Goal: Information Seeking & Learning: Learn about a topic

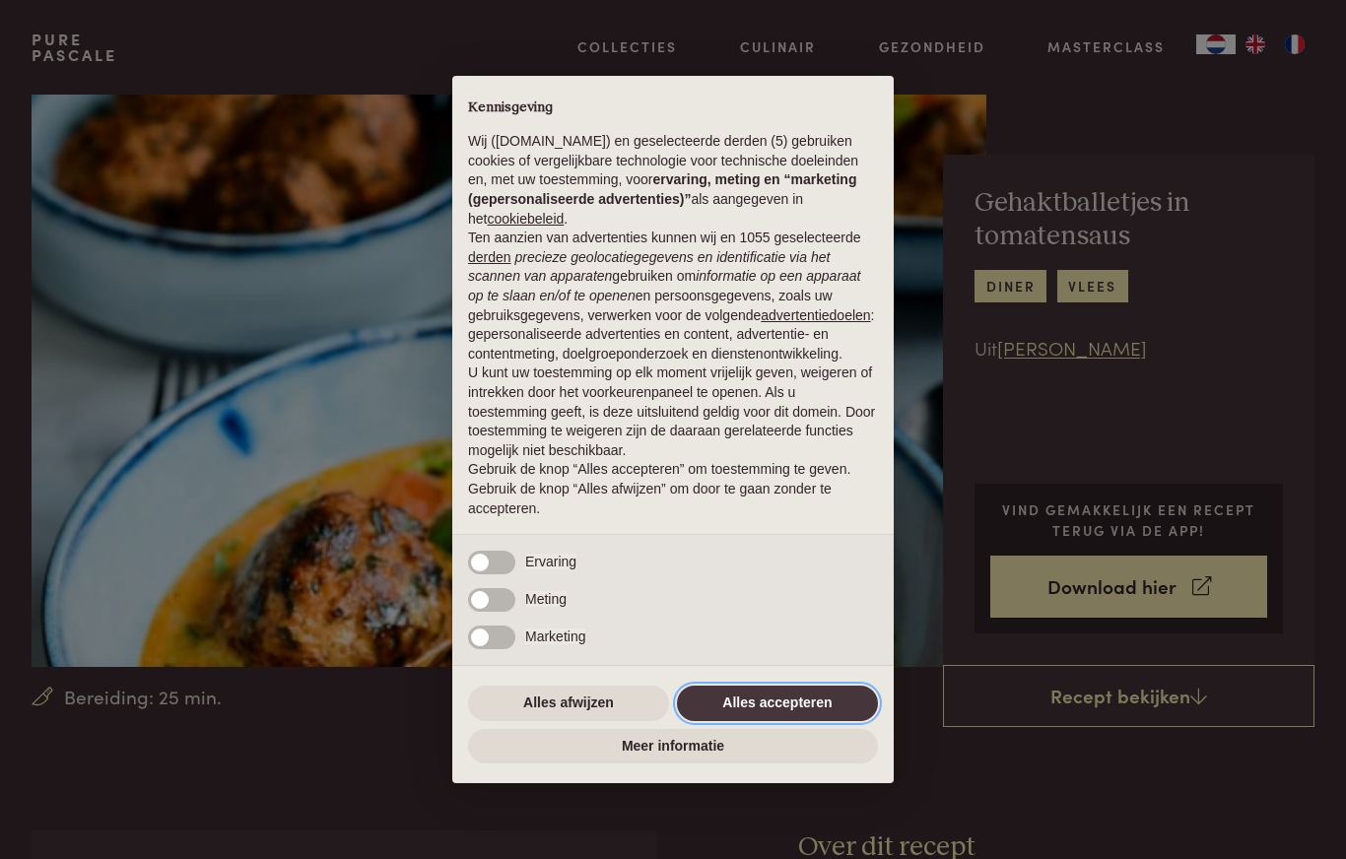
click at [766, 715] on button "Alles accepteren" at bounding box center [777, 703] width 201 height 35
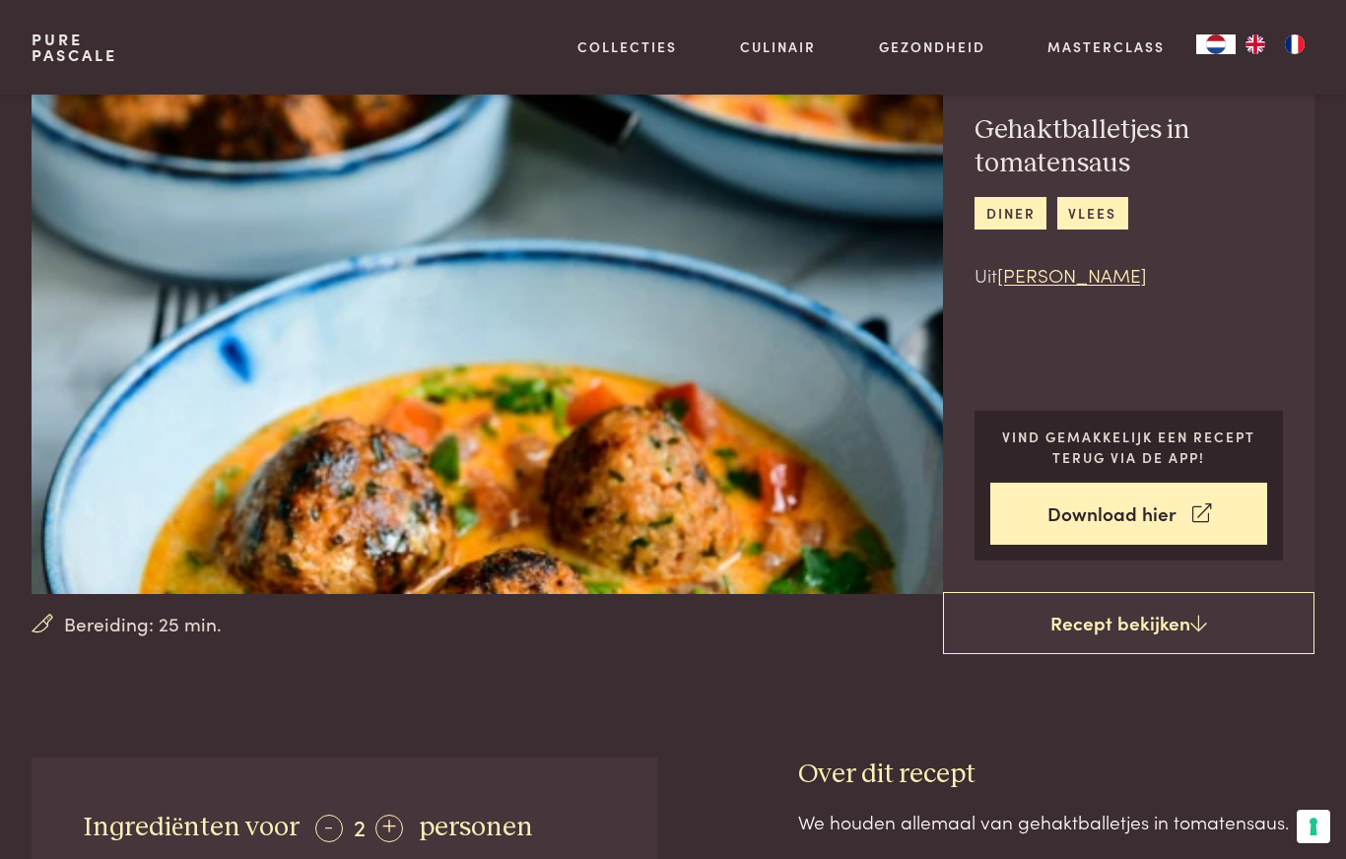
scroll to position [69, 0]
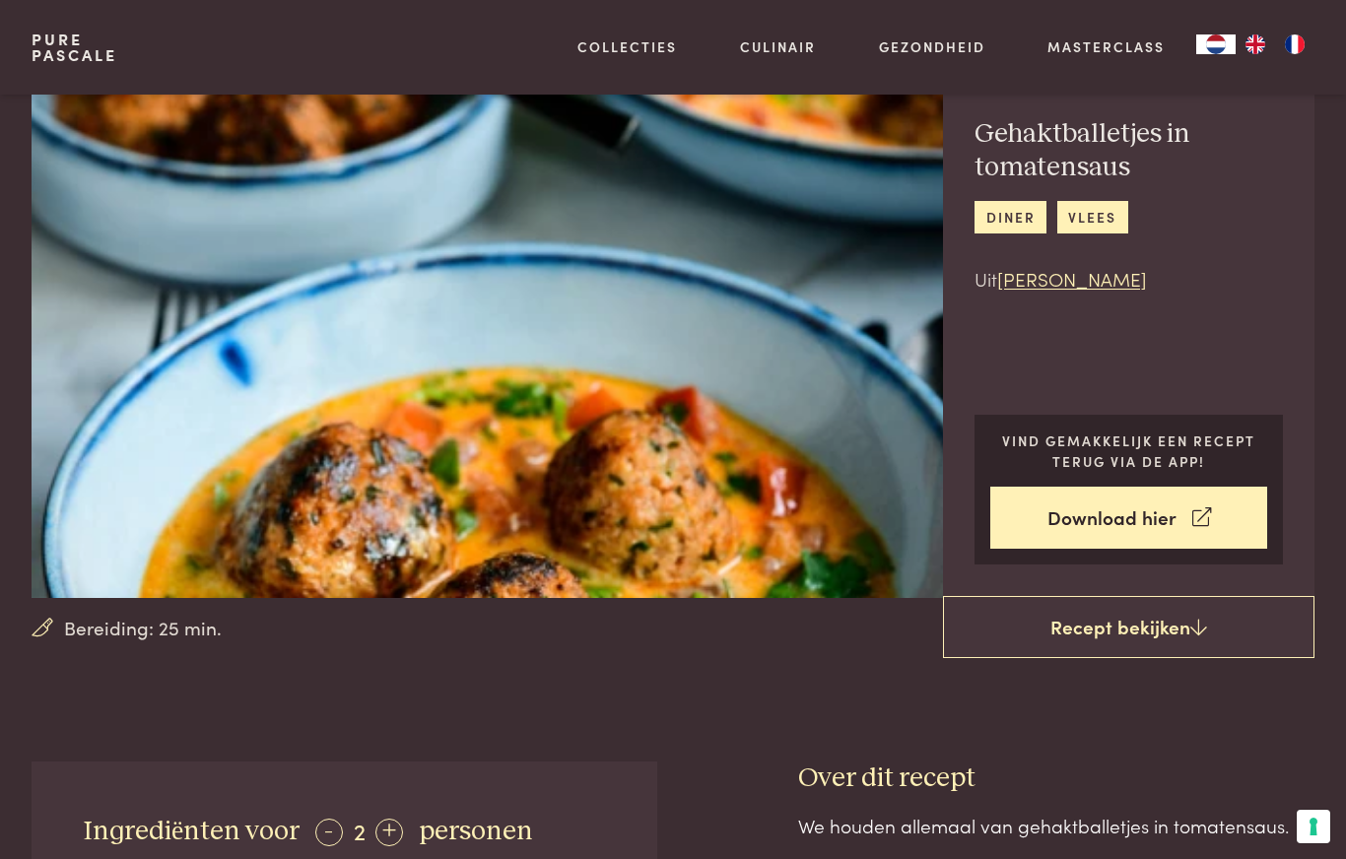
click at [1184, 614] on link "Recept bekijken" at bounding box center [1129, 627] width 372 height 63
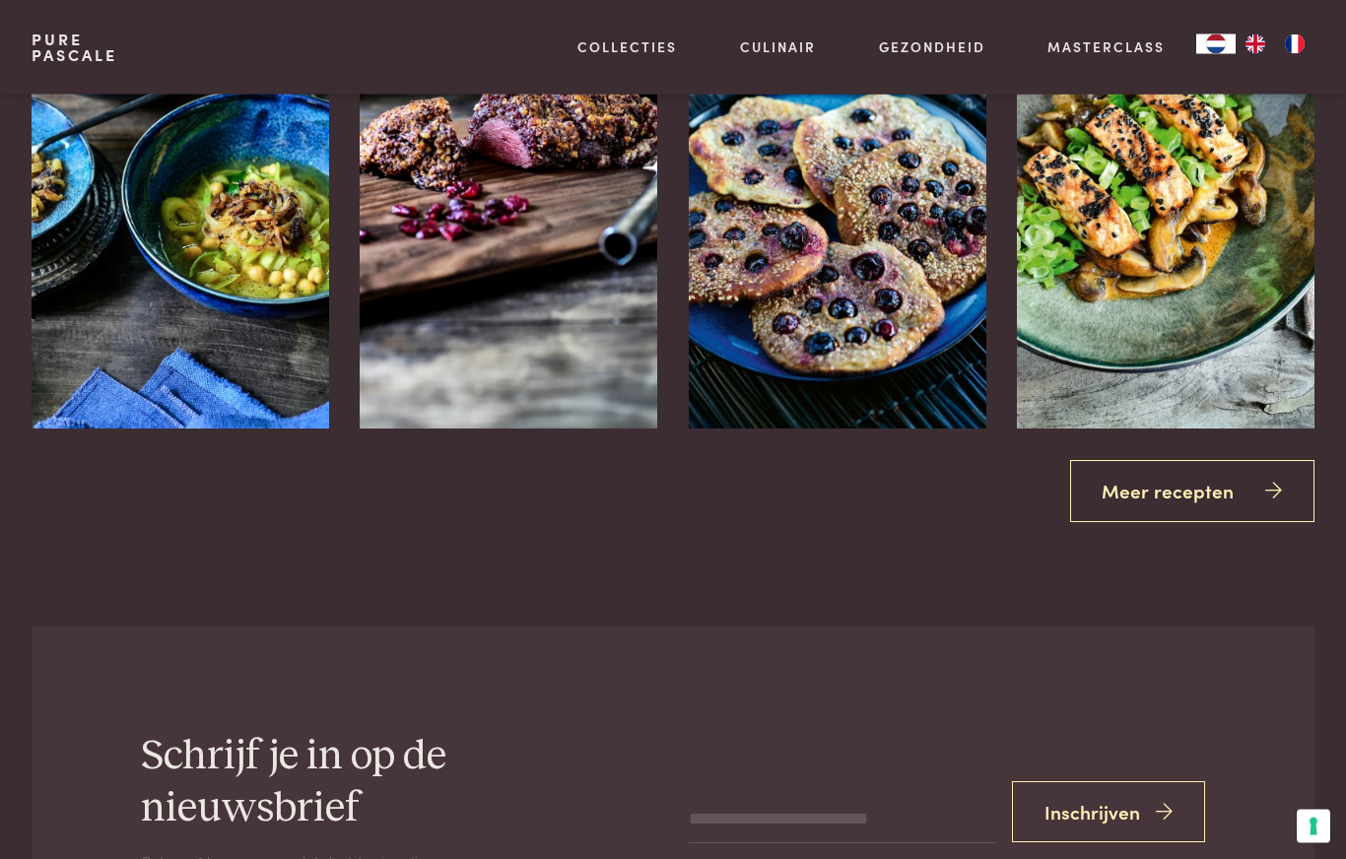
scroll to position [2787, 0]
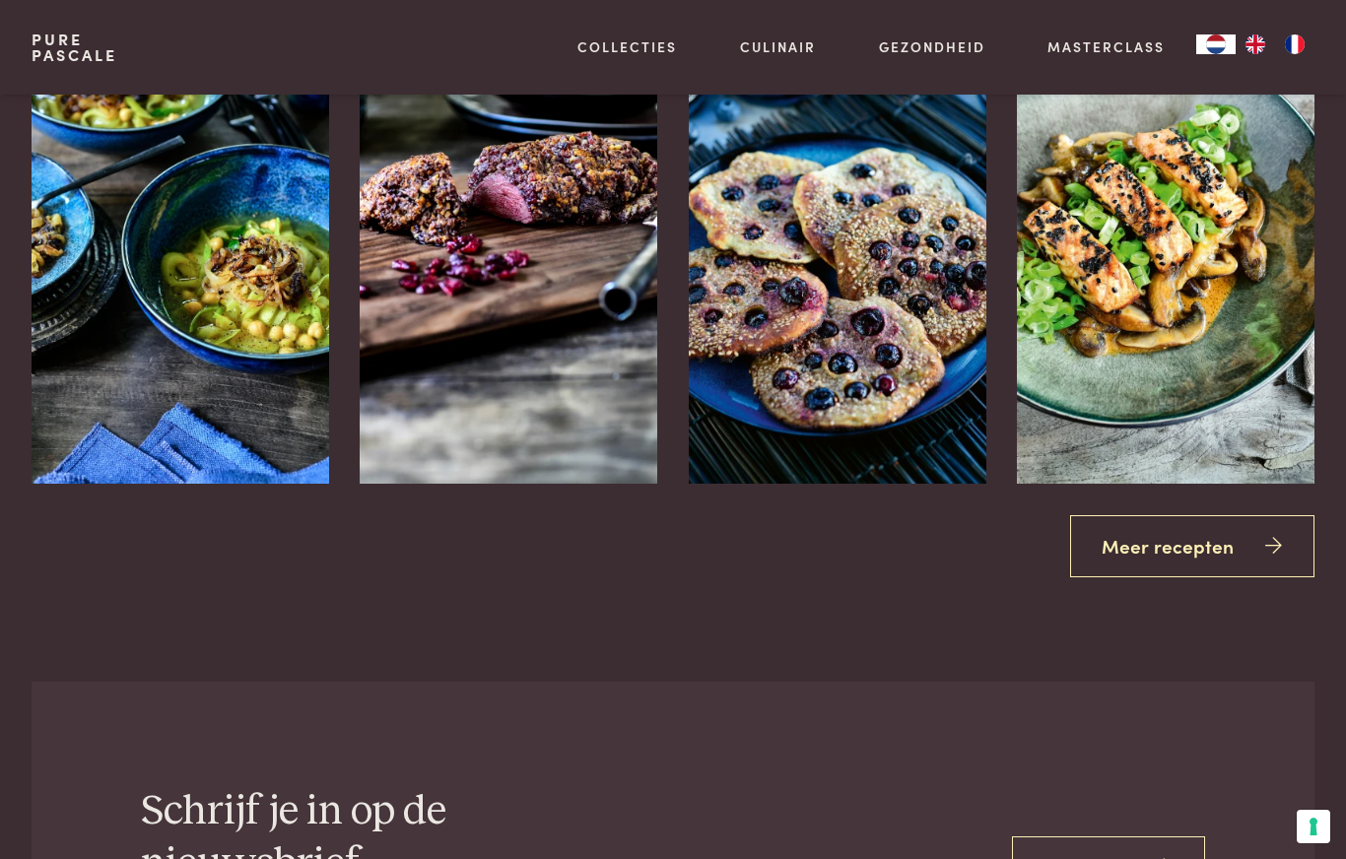
click at [1175, 529] on link "Meer recepten" at bounding box center [1192, 546] width 245 height 62
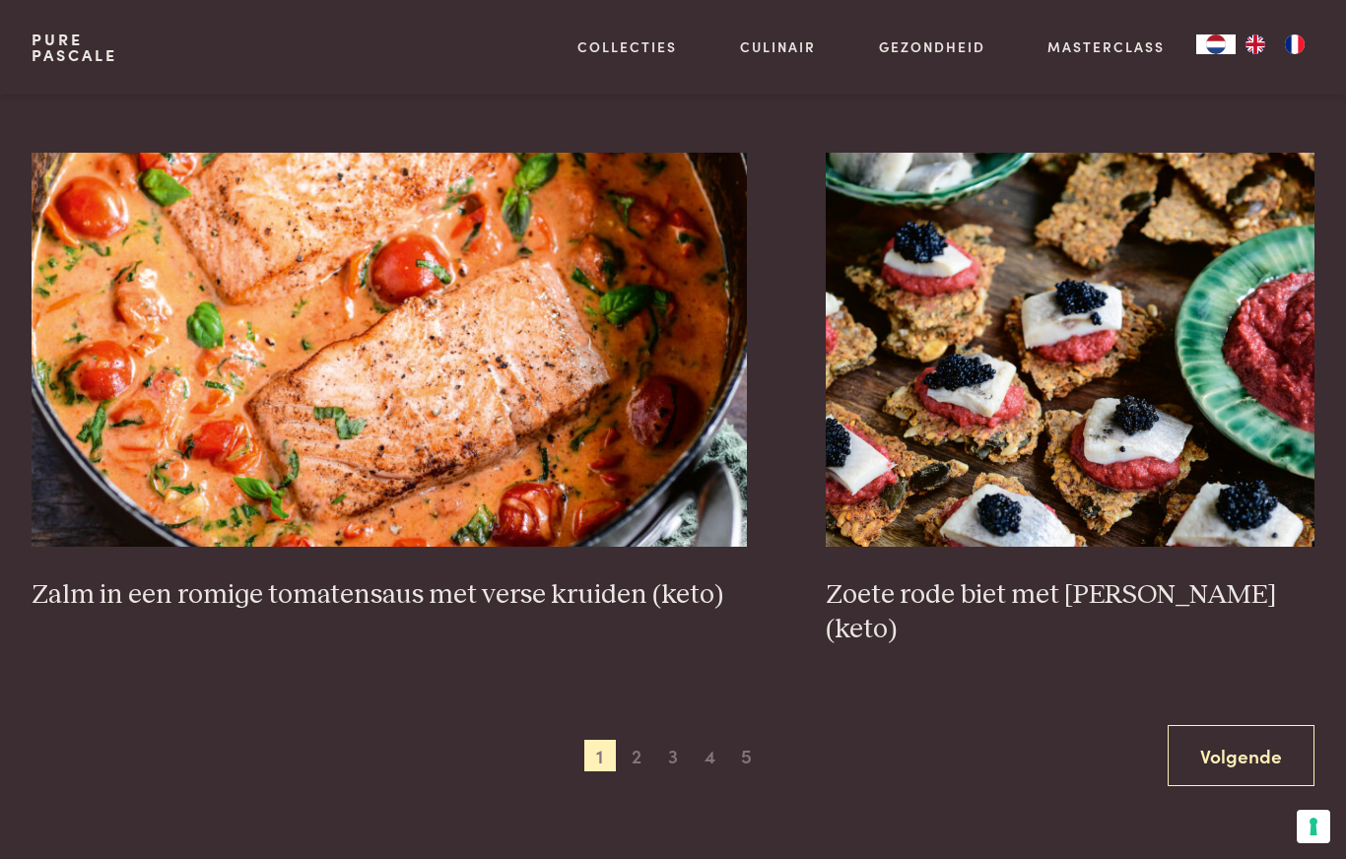
scroll to position [3250, 0]
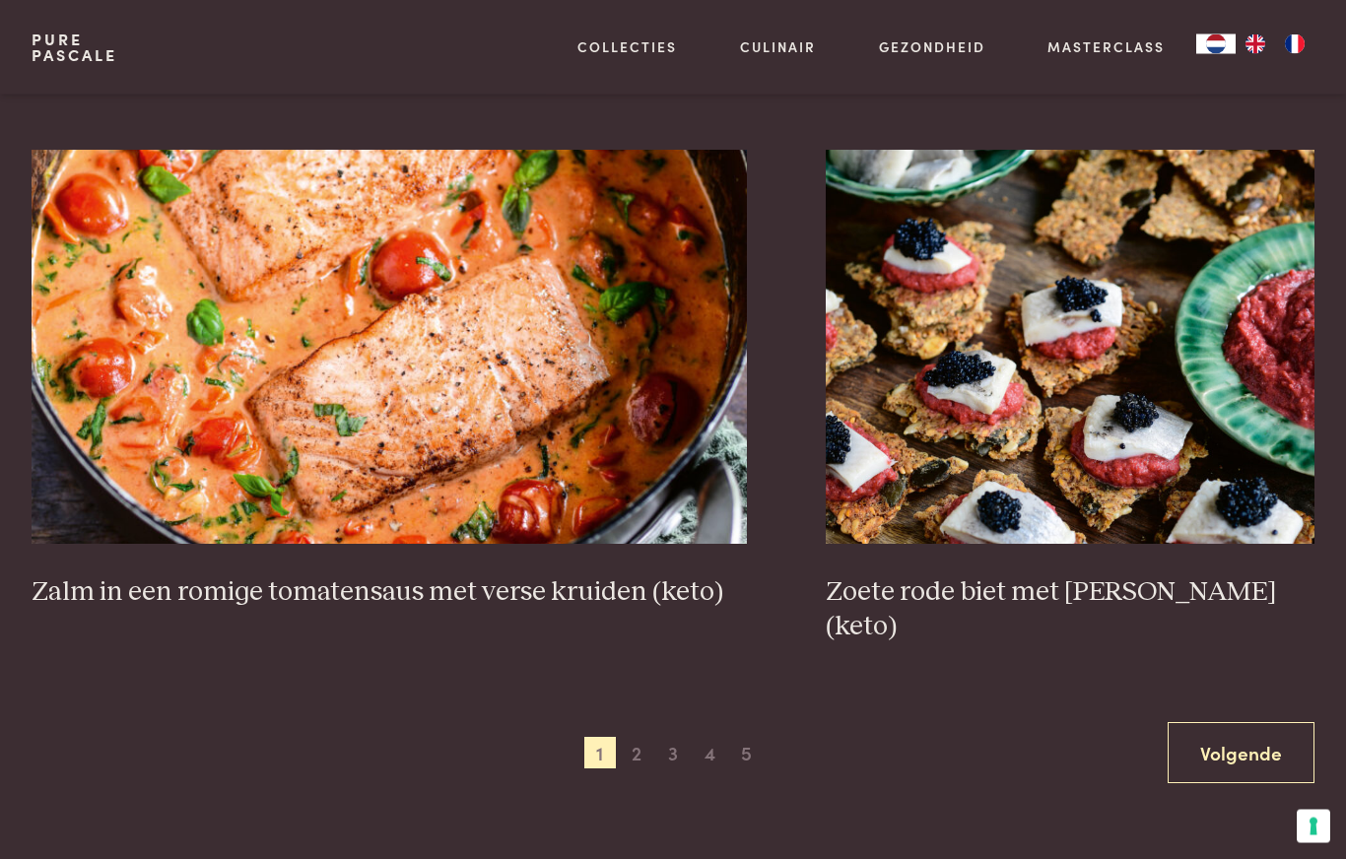
click at [1266, 723] on link "Volgende" at bounding box center [1241, 754] width 147 height 62
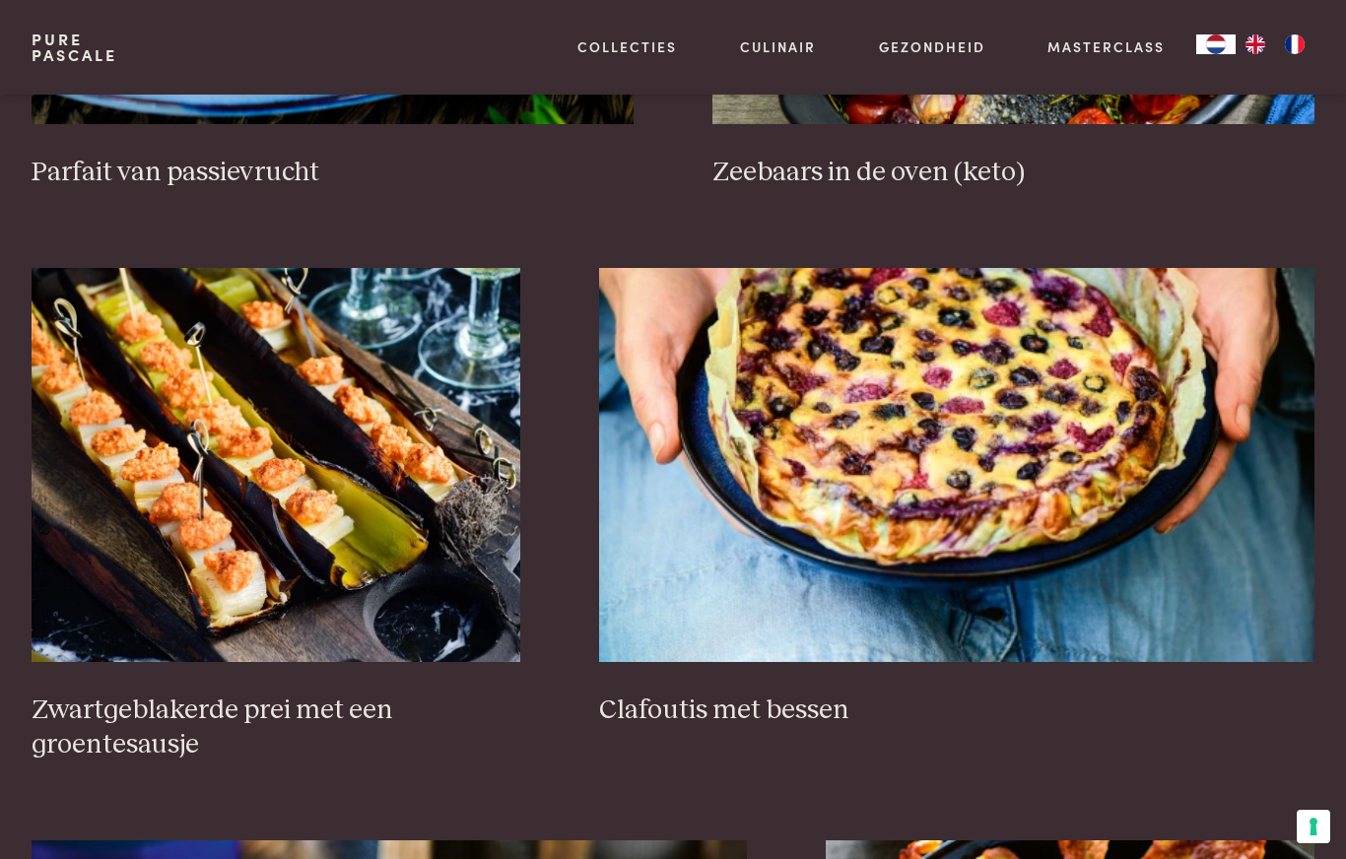
scroll to position [942, 0]
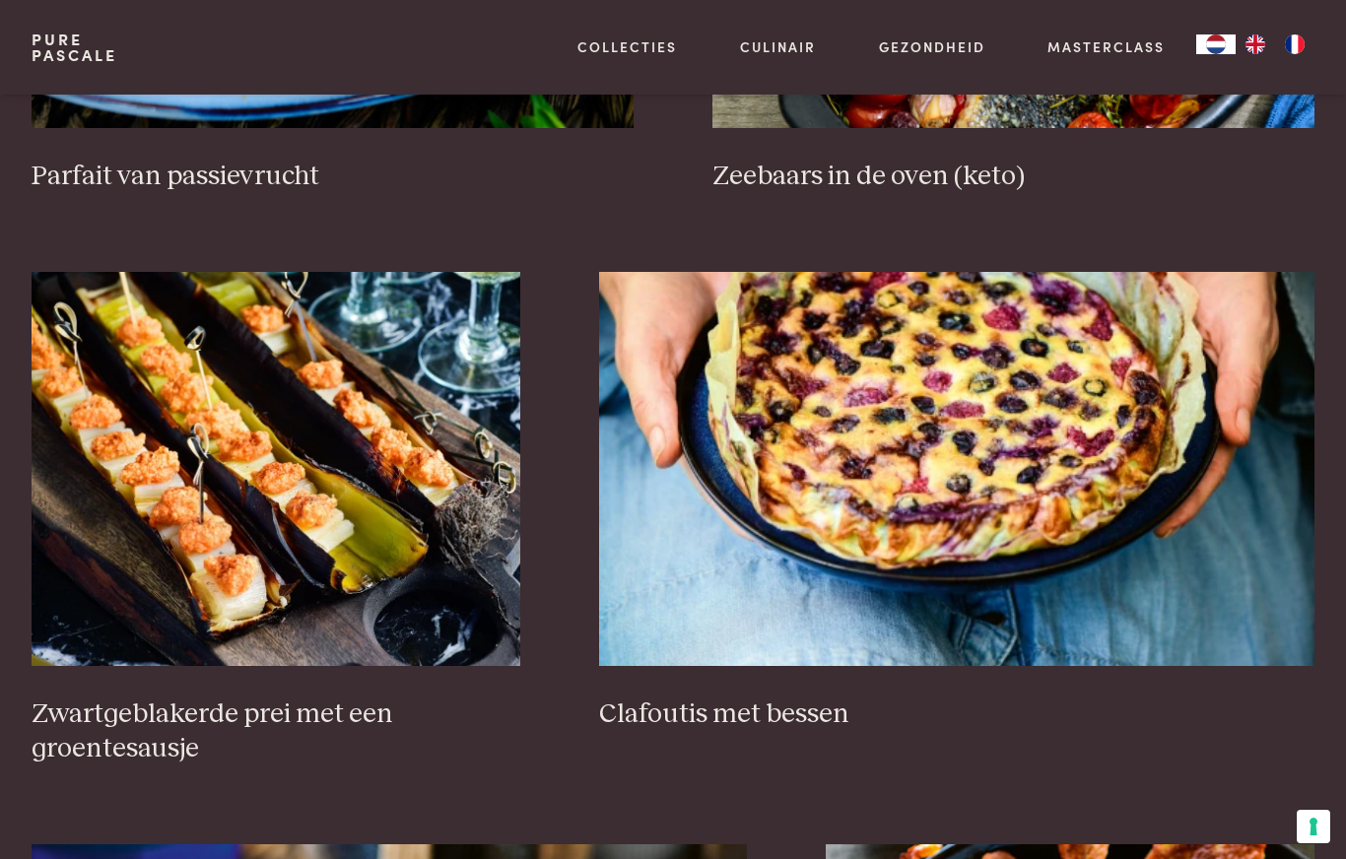
click at [965, 457] on img at bounding box center [956, 469] width 715 height 394
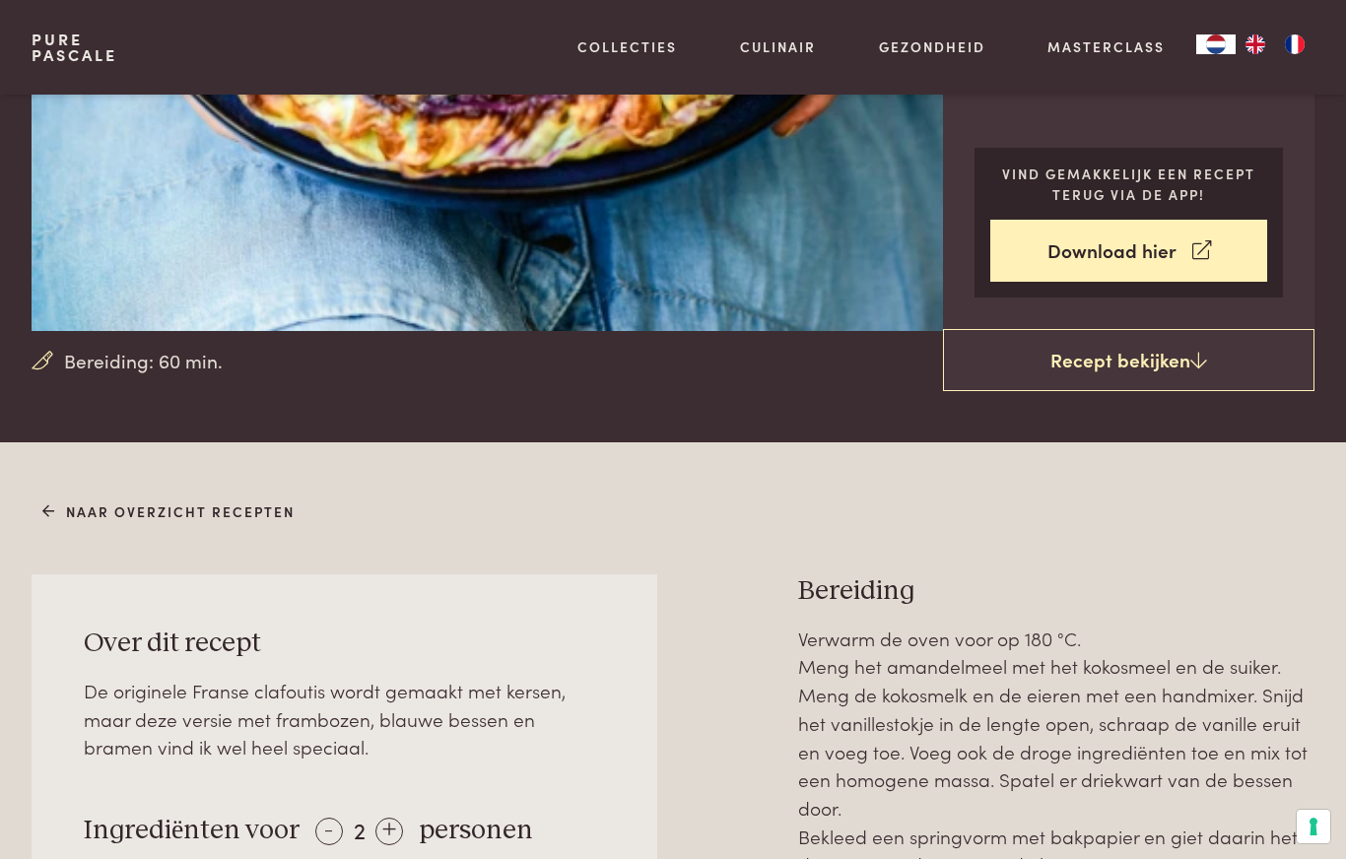
scroll to position [321, 0]
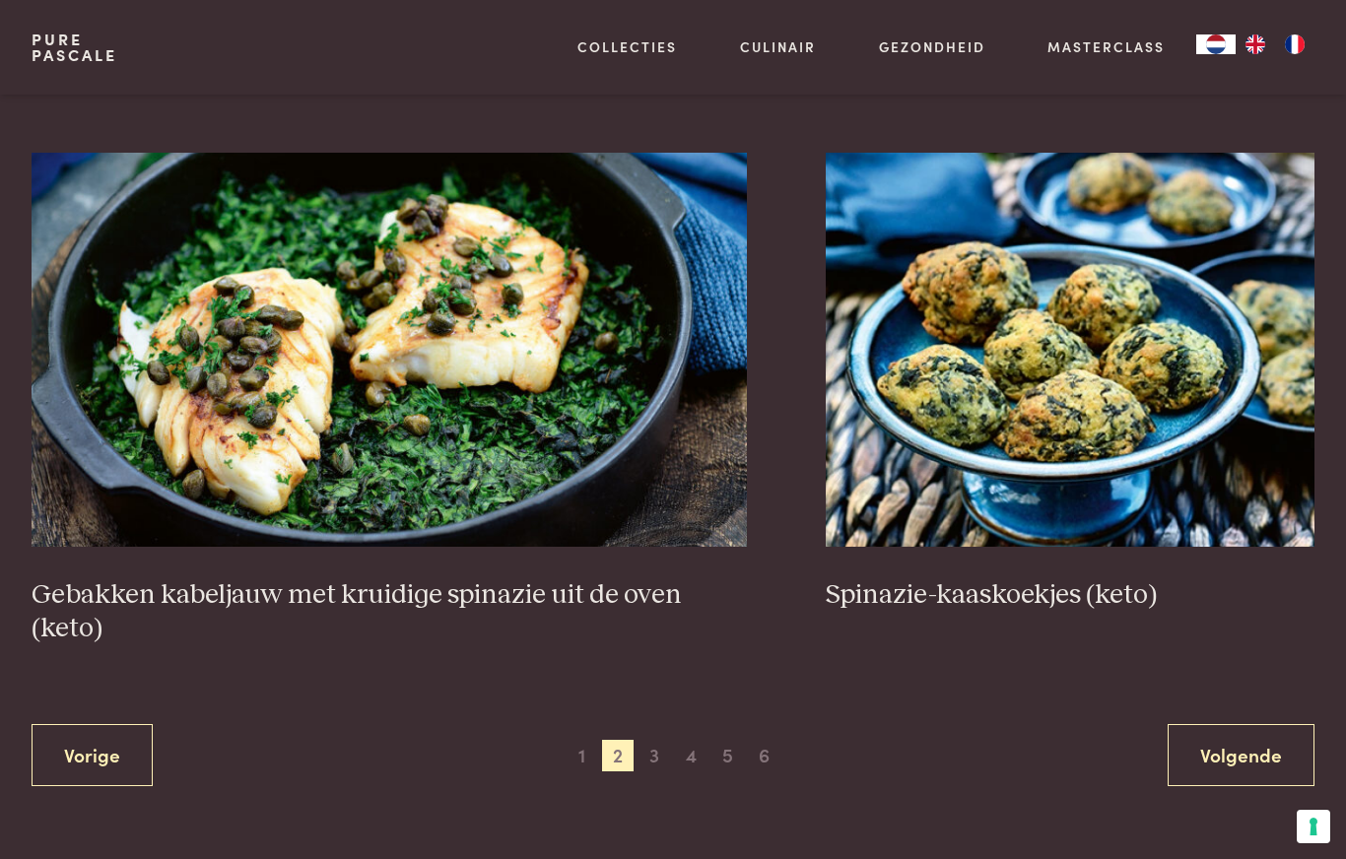
scroll to position [3282, 0]
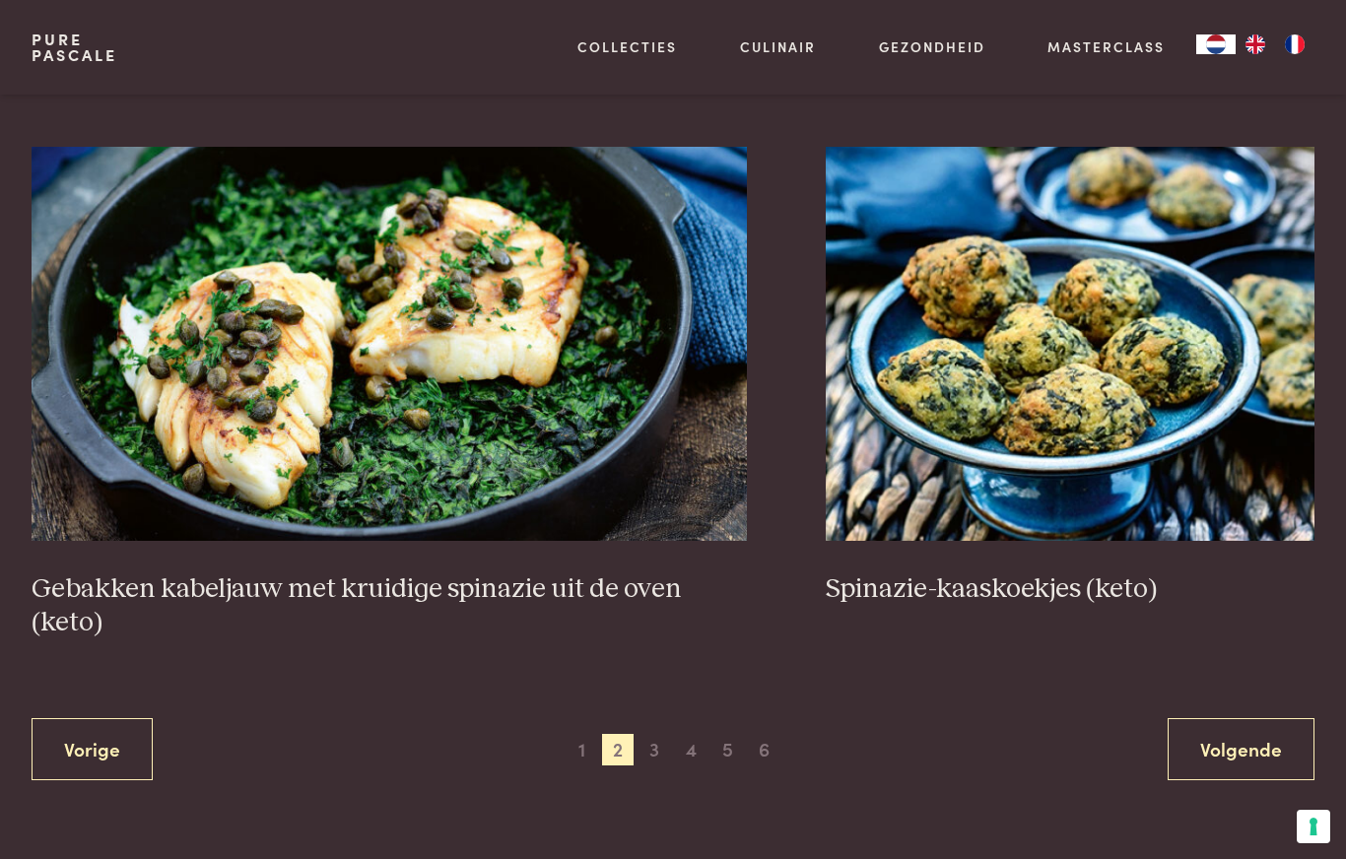
click at [1245, 740] on link "Volgende" at bounding box center [1241, 749] width 147 height 62
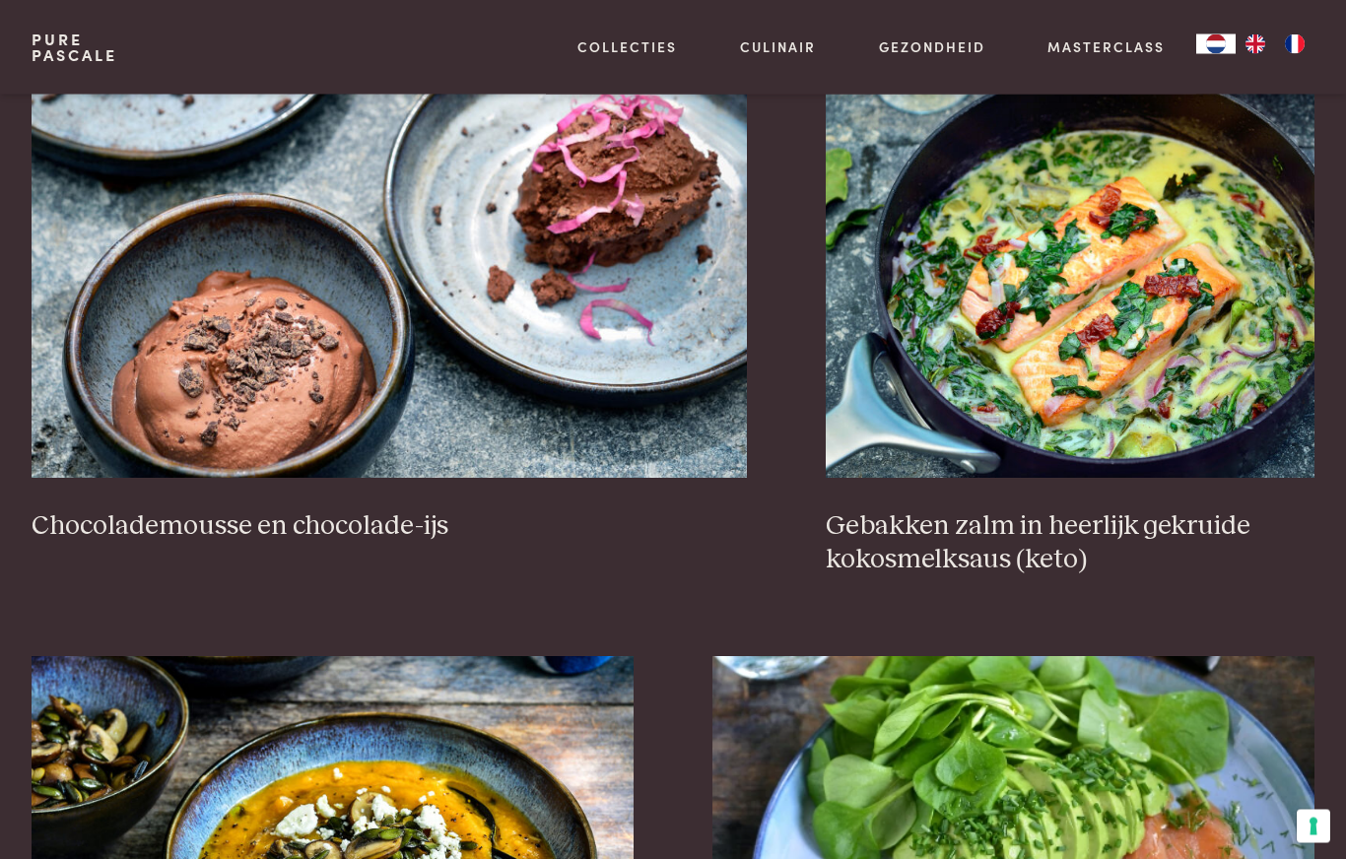
scroll to position [1771, 0]
click at [1144, 526] on h3 "Gebakken zalm in heerlijk gekruide kokosmelksaus (keto)" at bounding box center [1070, 543] width 489 height 68
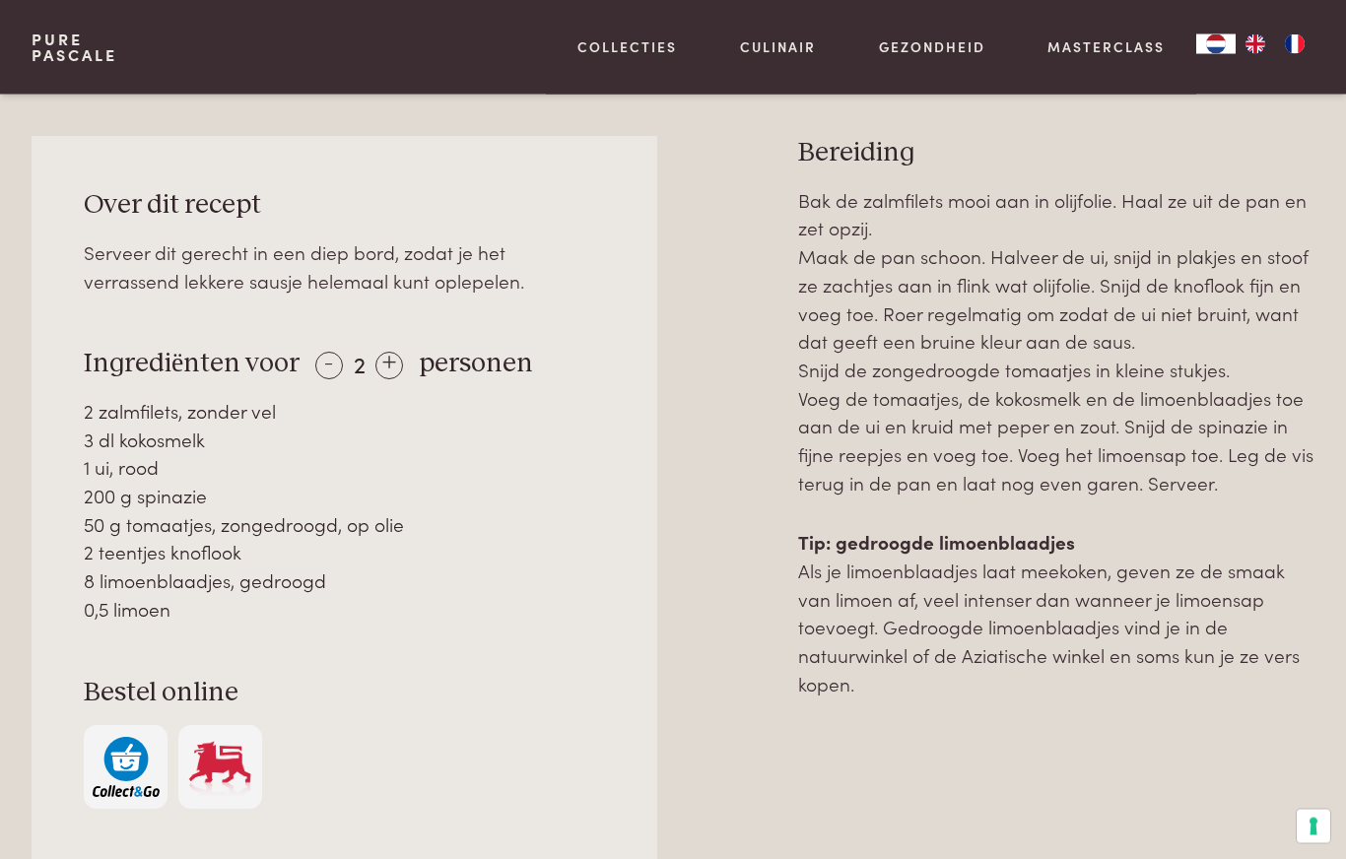
scroll to position [775, 0]
